Goal: Task Accomplishment & Management: Use online tool/utility

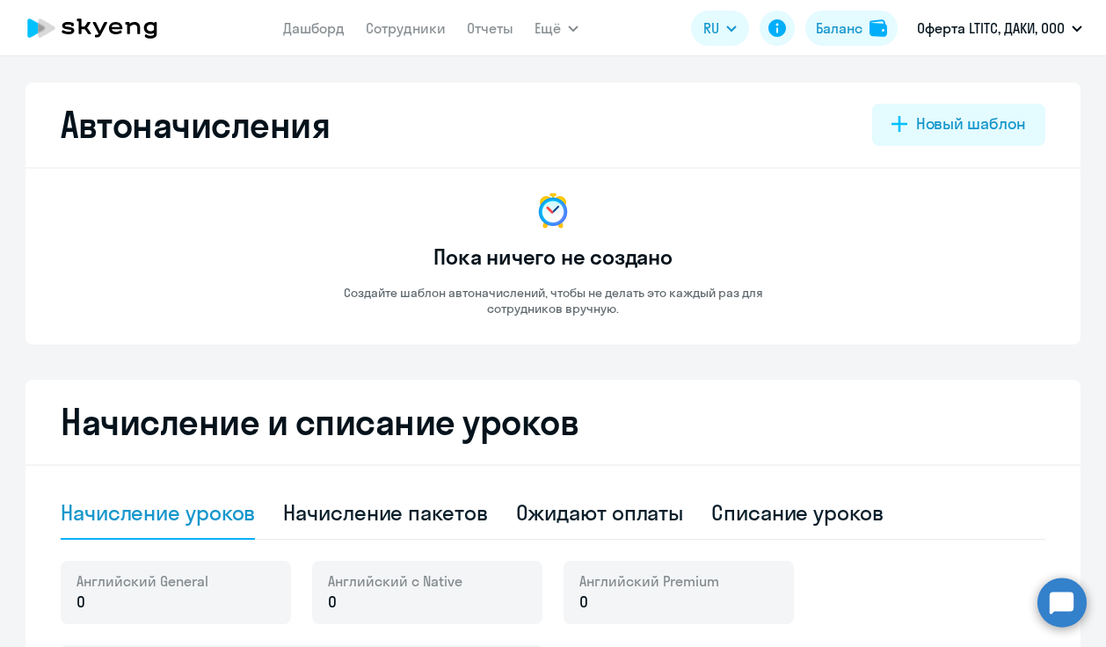
select select "10"
click at [407, 28] on link "Сотрудники" at bounding box center [406, 28] width 80 height 18
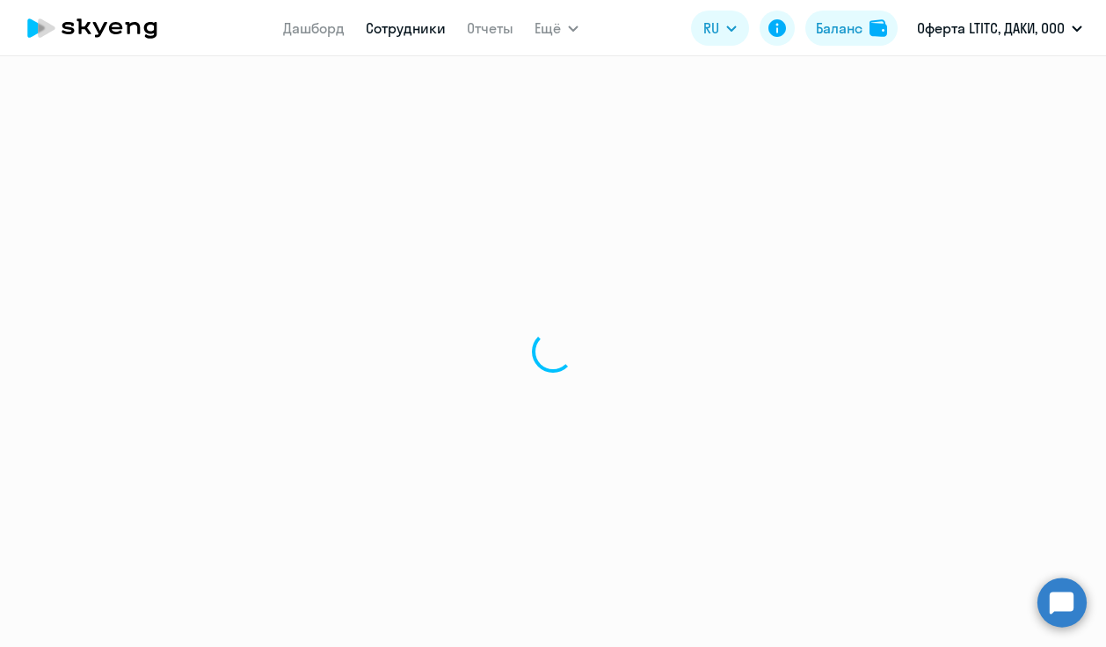
select select "30"
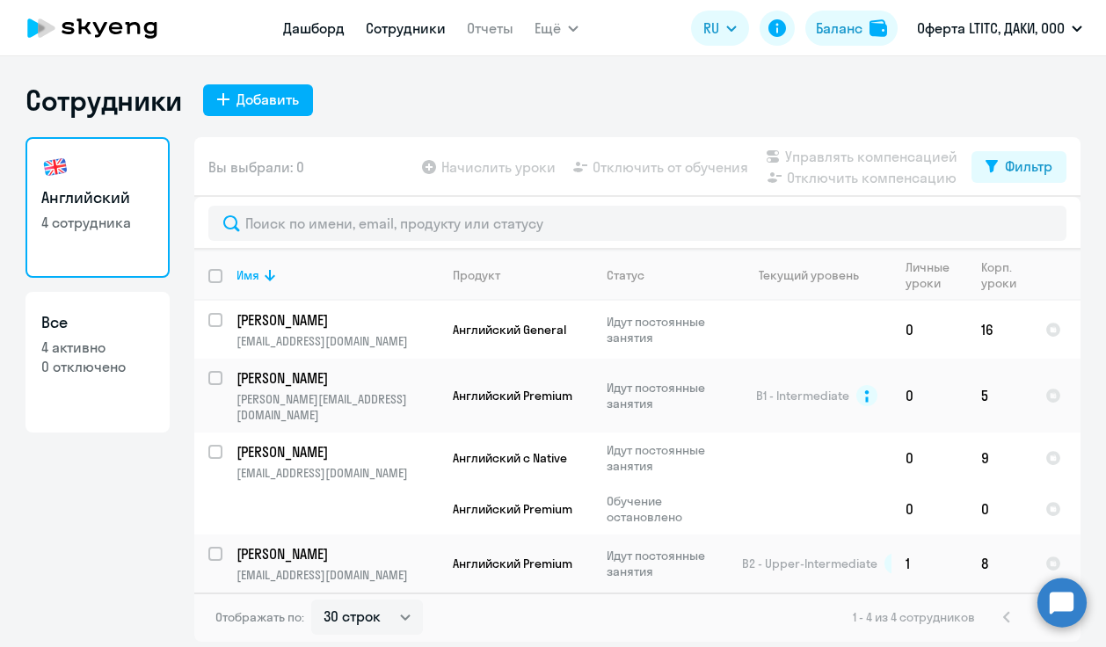
click at [325, 27] on link "Дашборд" at bounding box center [314, 28] width 62 height 18
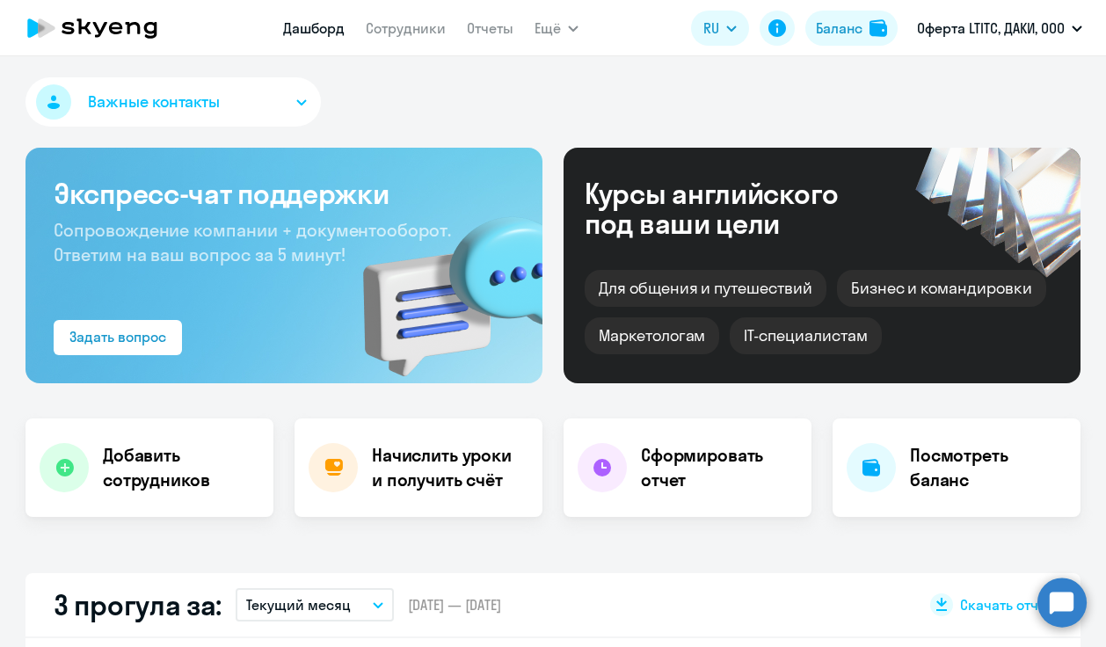
select select "30"
click at [449, 431] on div "Начислить уроки и получить счёт" at bounding box center [419, 468] width 248 height 99
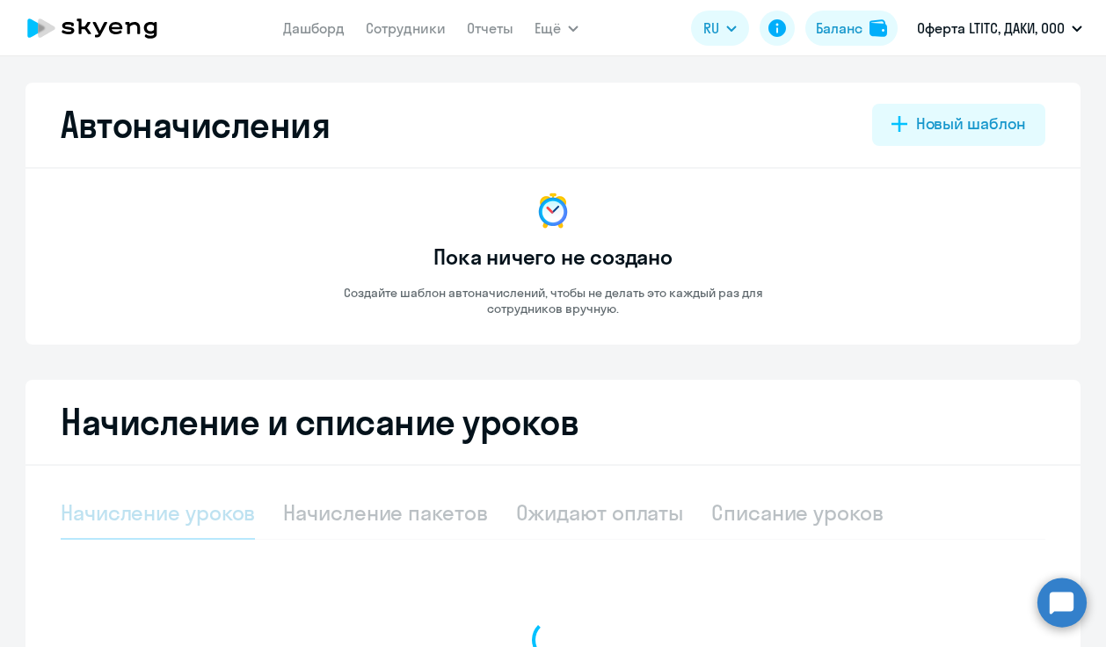
select select "10"
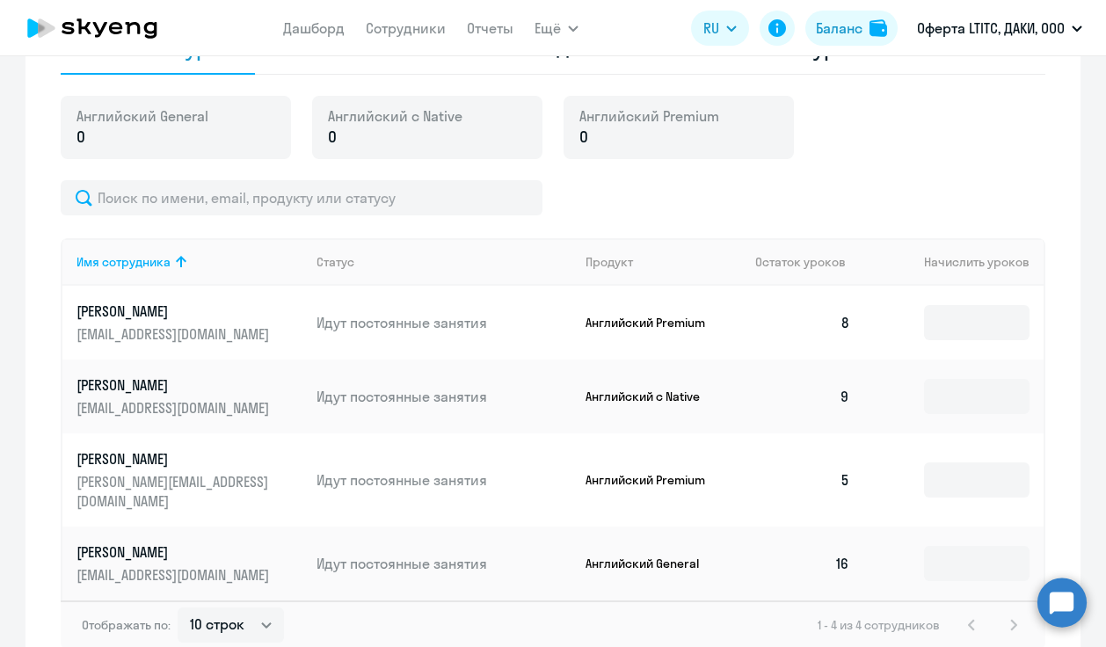
scroll to position [547, 0]
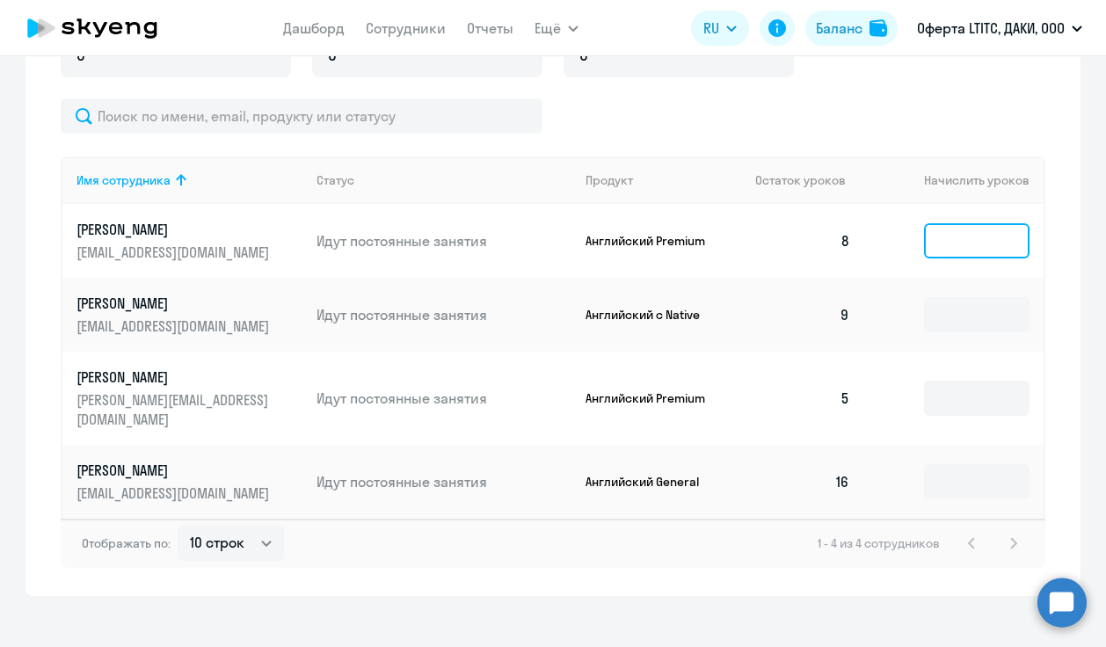
click at [960, 240] on input at bounding box center [977, 240] width 106 height 35
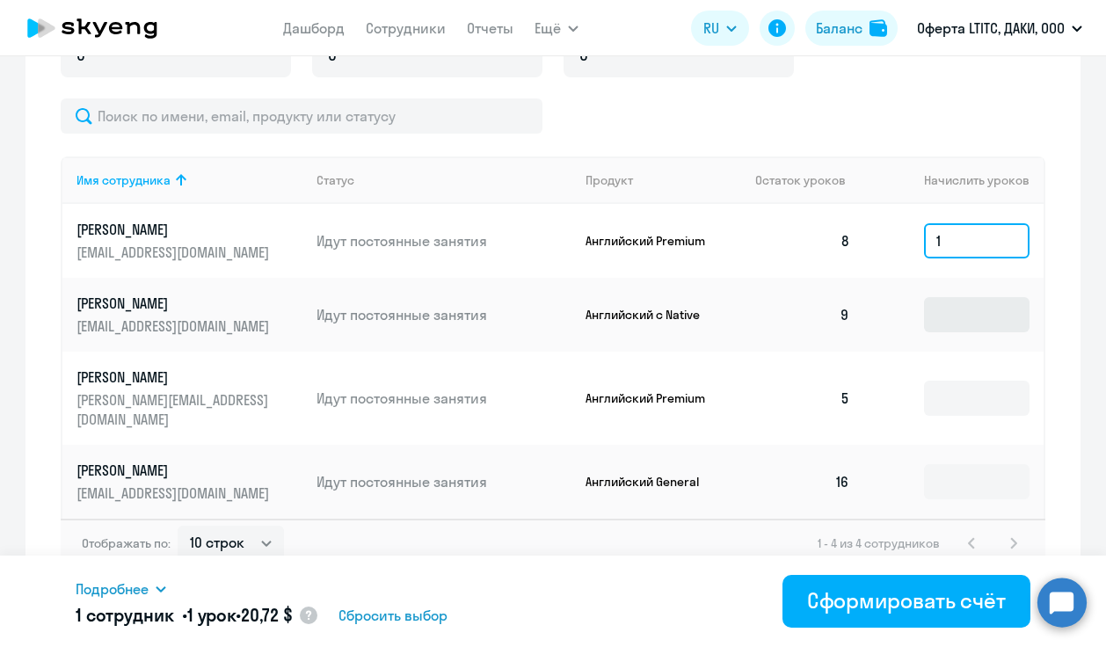
type input "1"
click at [965, 311] on input at bounding box center [977, 314] width 106 height 35
click at [972, 242] on input "1" at bounding box center [977, 240] width 106 height 35
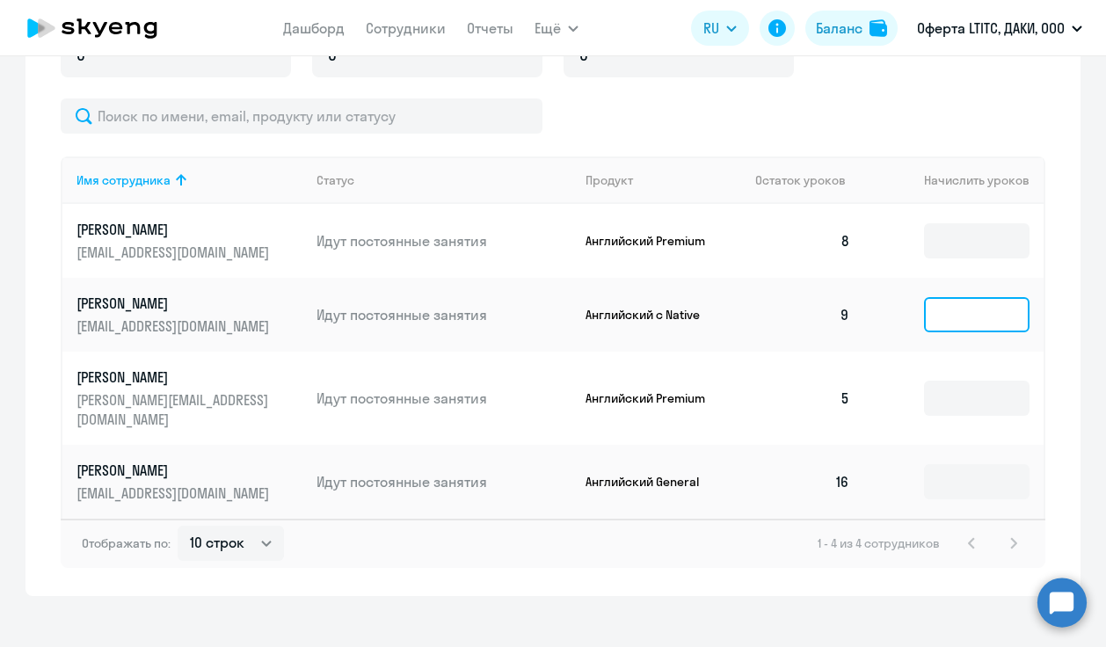
click at [959, 320] on input at bounding box center [977, 314] width 106 height 35
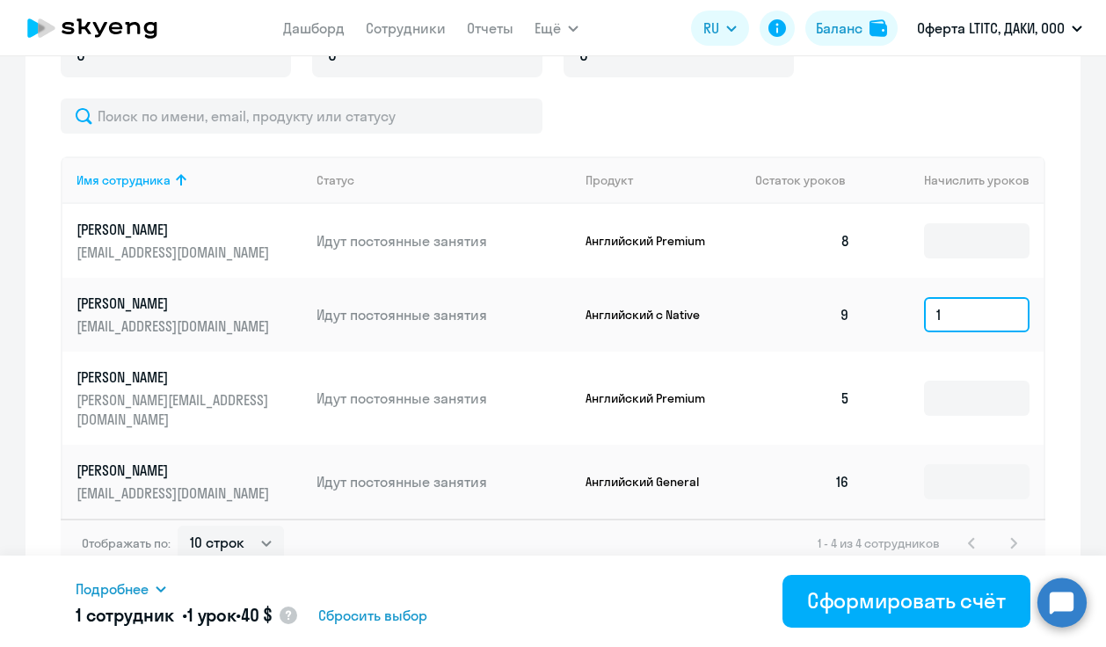
type input "1"
